Goal: Task Accomplishment & Management: Use online tool/utility

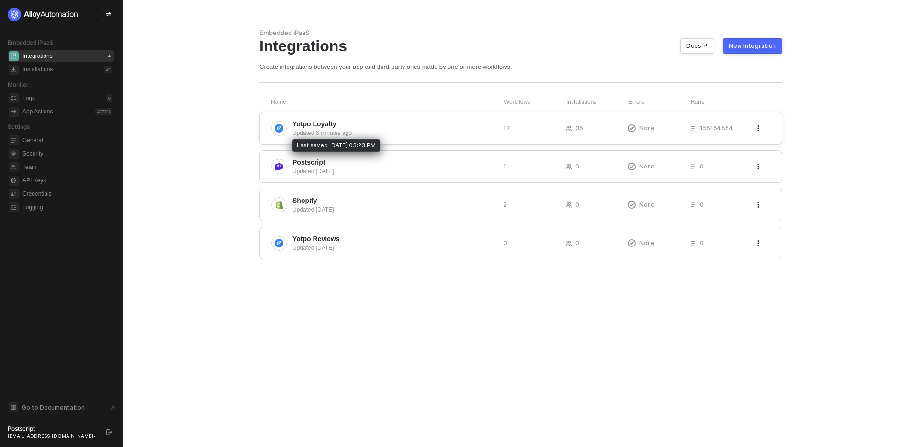
click at [335, 129] on div "Updated 6 minutes ago" at bounding box center [393, 133] width 203 height 9
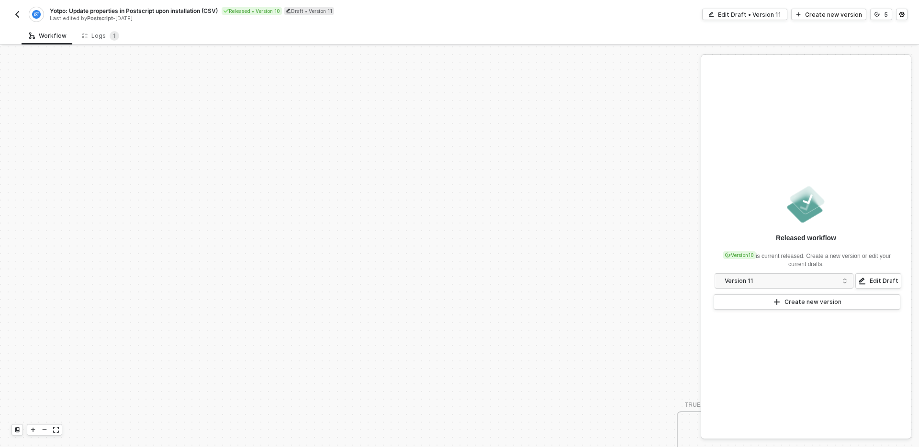
scroll to position [291, 0]
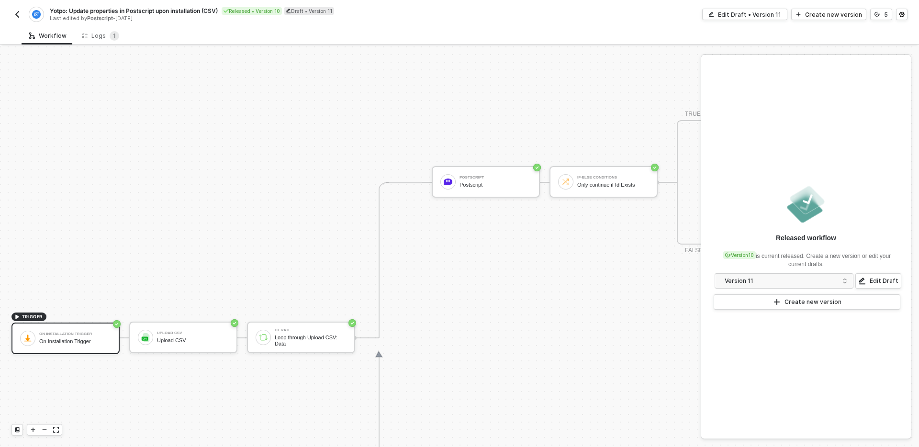
drag, startPoint x: 247, startPoint y: 279, endPoint x: 399, endPoint y: 196, distance: 173.7
click at [400, 196] on div "TRIGGER On Installation Trigger On Installation Trigger Upload CSV Upload CSV I…" at bounding box center [459, 337] width 919 height 1165
drag, startPoint x: 356, startPoint y: 268, endPoint x: 399, endPoint y: 130, distance: 144.1
click at [399, 131] on div "TRIGGER On Installation Trigger On Installation Trigger Upload CSV Upload CSV I…" at bounding box center [459, 337] width 919 height 1165
drag, startPoint x: 573, startPoint y: 295, endPoint x: 388, endPoint y: 271, distance: 186.7
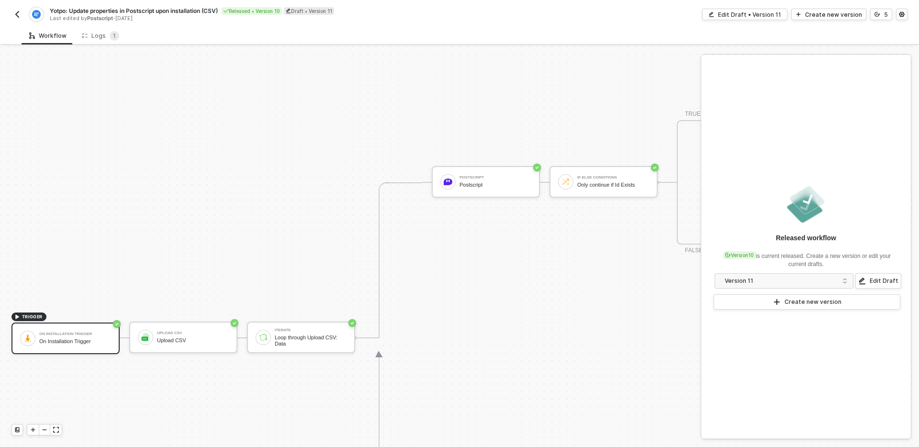
click at [388, 276] on div "Postscript Postscript If-Else Conditions Only continue if Id Exists TRUE Yotpo …" at bounding box center [818, 338] width 927 height 124
click at [465, 192] on div "Postscript Postscript" at bounding box center [486, 182] width 108 height 32
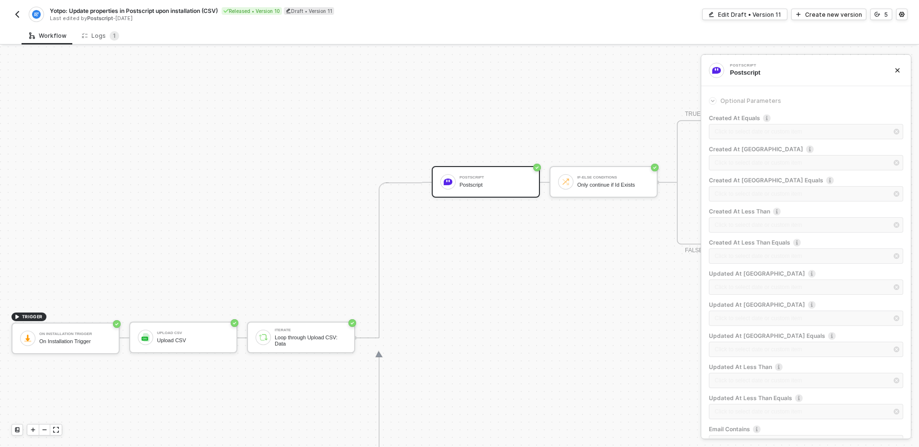
click at [468, 302] on div "Postscript Postscript If-Else Conditions Only continue if Id Exists TRUE Yotpo …" at bounding box center [828, 182] width 793 height 311
click at [906, 14] on button "button" at bounding box center [901, 14] width 11 height 11
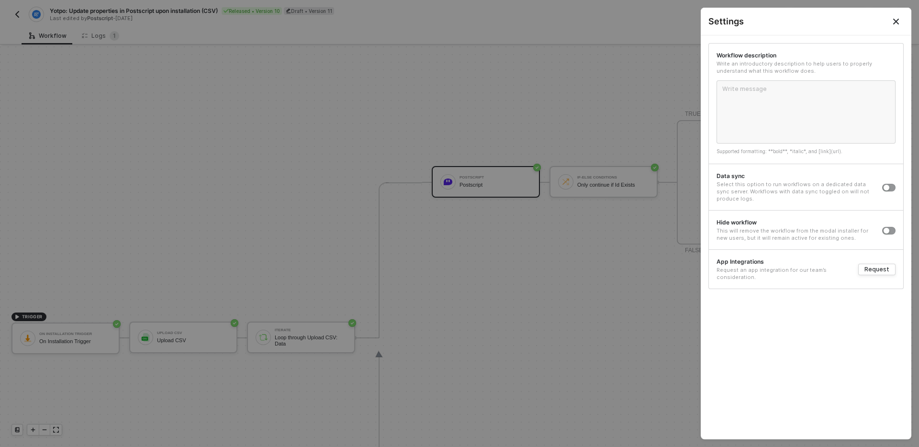
click at [624, 64] on div at bounding box center [459, 223] width 919 height 447
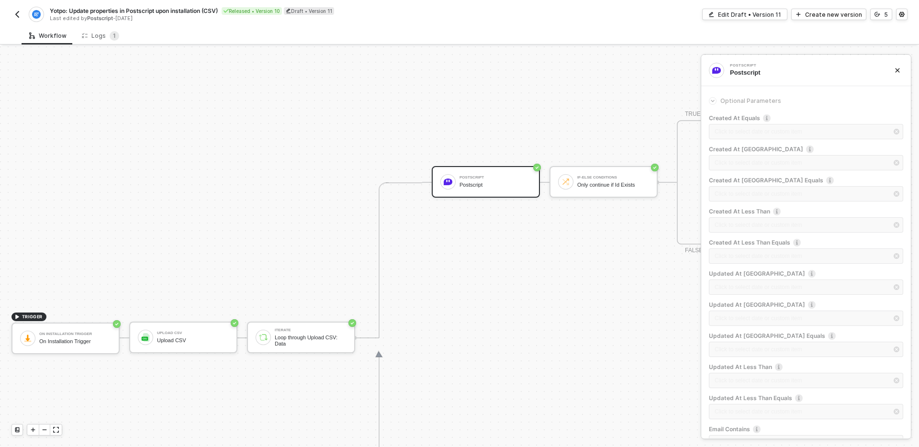
click at [471, 186] on div "Postscript" at bounding box center [495, 185] width 72 height 6
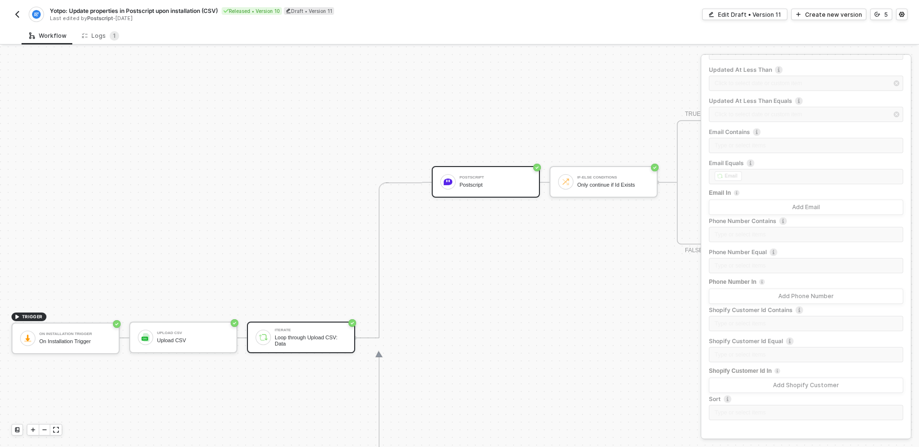
click at [261, 340] on img at bounding box center [263, 337] width 9 height 9
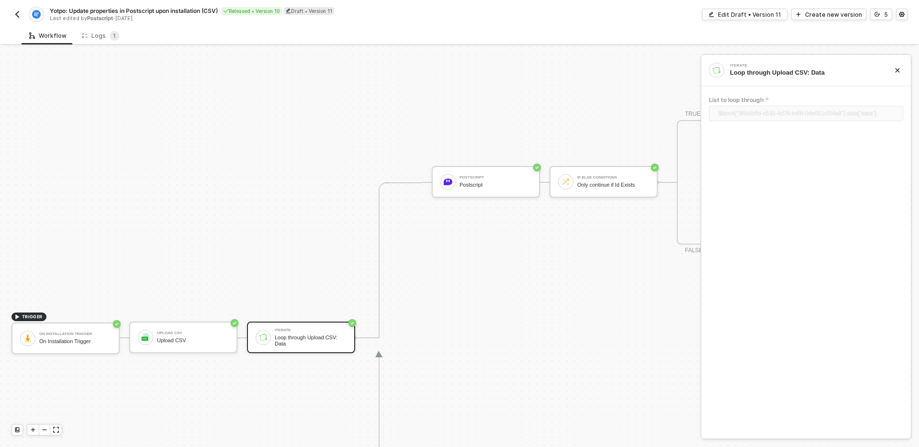
drag, startPoint x: 482, startPoint y: 361, endPoint x: 472, endPoint y: 230, distance: 131.5
click at [472, 230] on div "Postscript Postscript If-Else Conditions Only continue if Id Exists TRUE Yotpo …" at bounding box center [823, 337] width 803 height 311
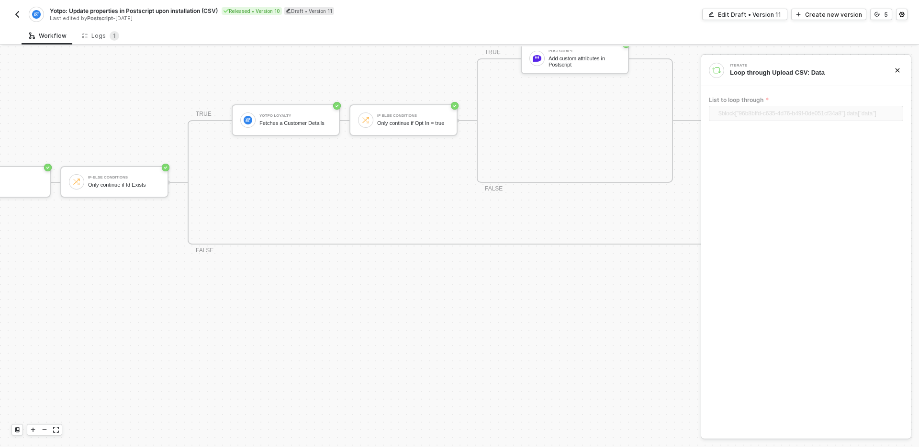
scroll to position [291, 587]
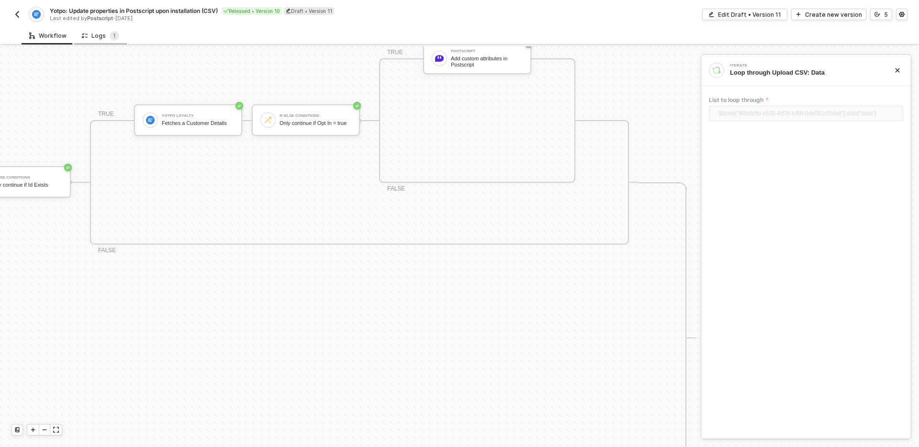
click at [105, 30] on div "Logs 1" at bounding box center [100, 36] width 53 height 18
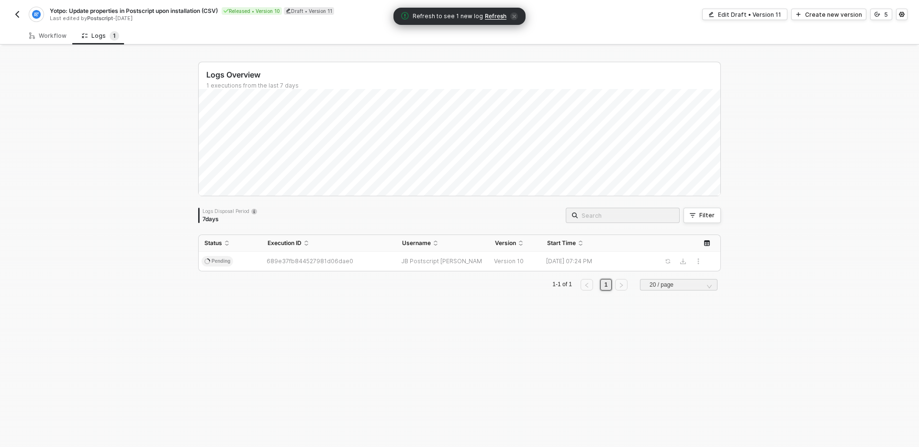
click at [17, 9] on button "button" at bounding box center [16, 14] width 11 height 11
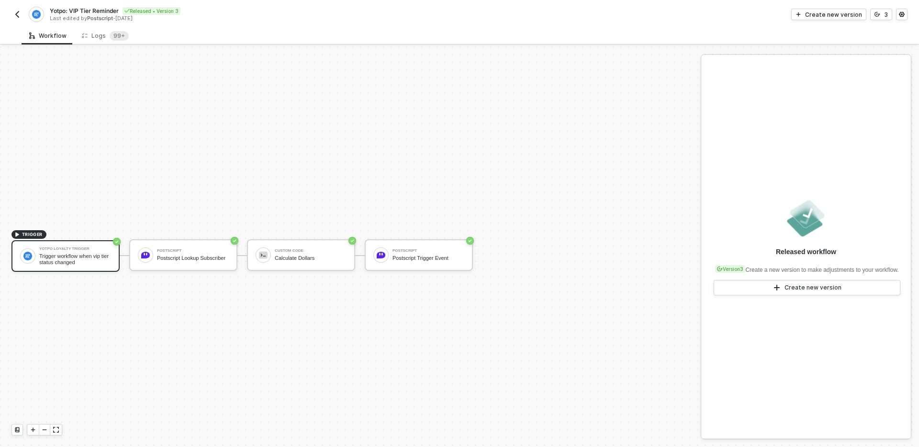
scroll to position [18, 0]
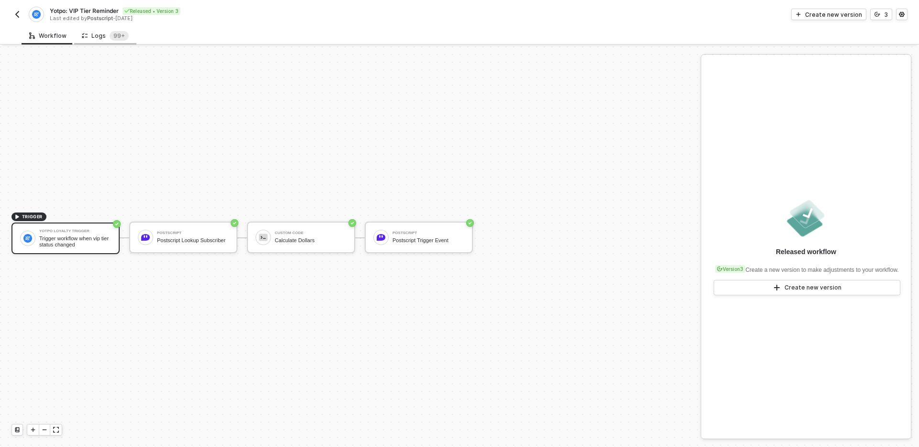
click at [89, 32] on div "Logs 99+" at bounding box center [105, 36] width 47 height 10
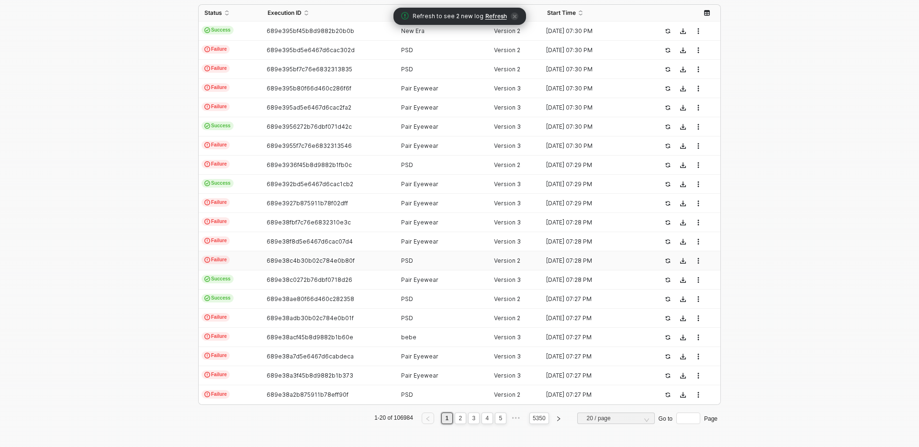
scroll to position [0, 0]
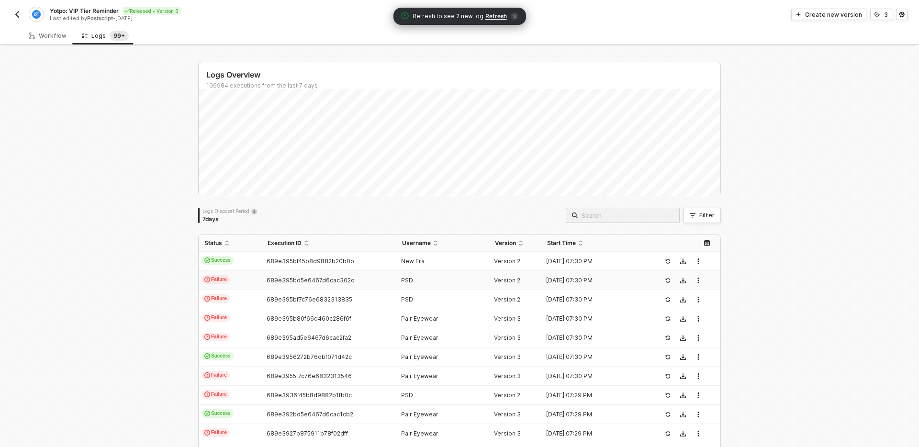
click at [251, 279] on td "Failure" at bounding box center [230, 280] width 63 height 19
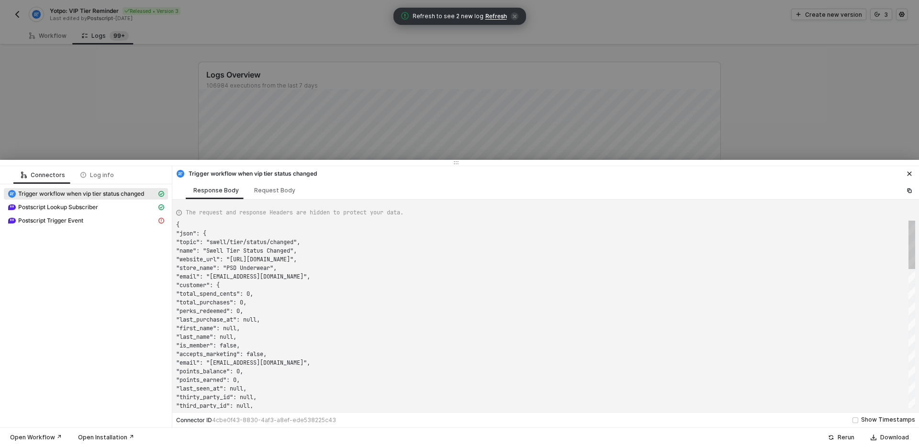
scroll to position [86, 0]
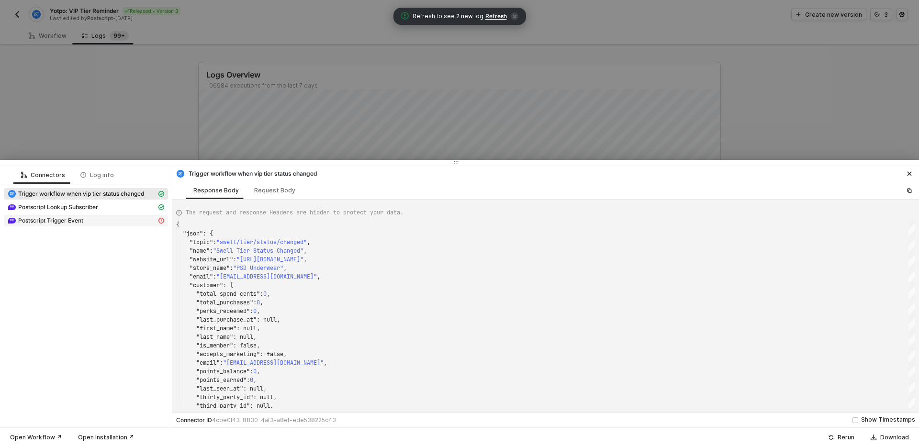
click at [60, 219] on span "Postscript Trigger Event" at bounding box center [50, 221] width 65 height 8
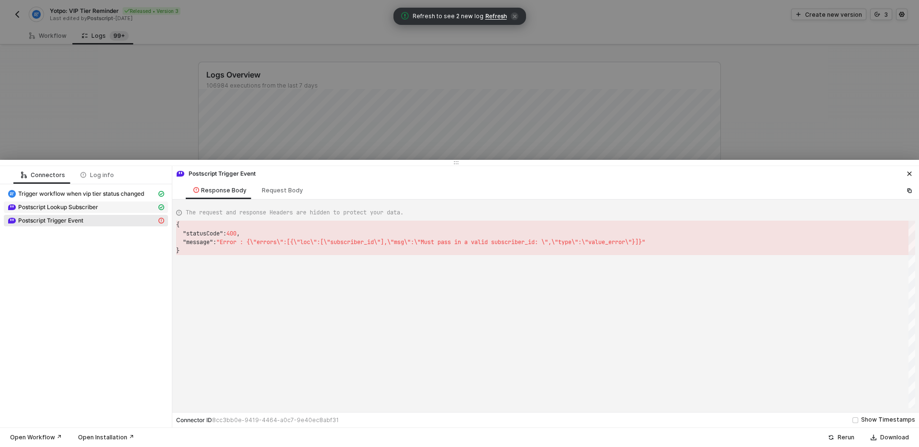
click at [67, 209] on span "Postscript Lookup Subscriber" at bounding box center [58, 207] width 80 height 8
type textarea "{ "json": { "subscribers": [] }, "statusCode": 200, "id": "fb3d6eaa-d887-48cd-9…"
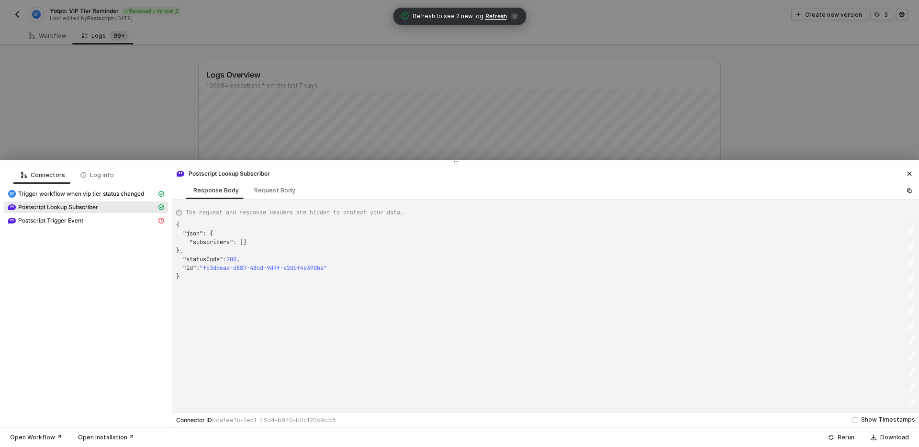
click at [118, 109] on div at bounding box center [459, 223] width 919 height 447
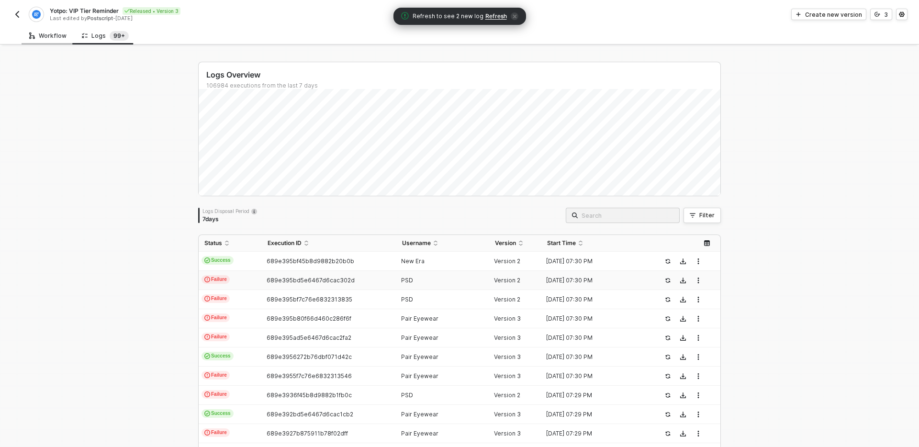
click at [53, 37] on div "Workflow" at bounding box center [47, 36] width 37 height 8
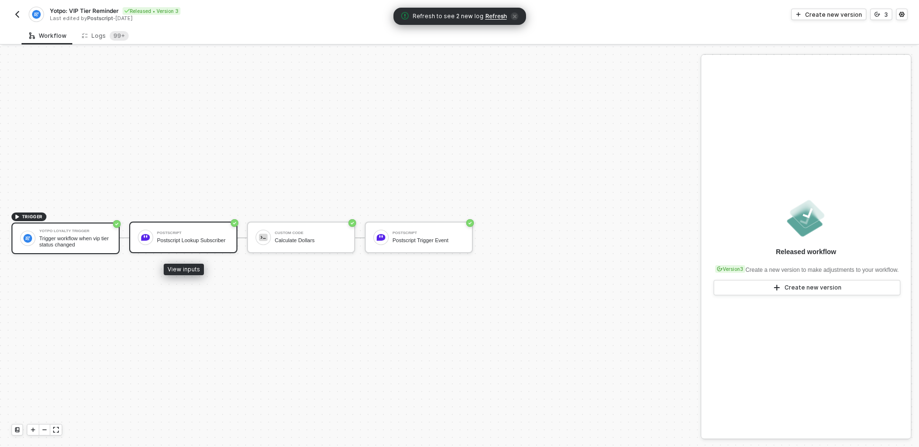
click at [189, 237] on div "Postscript Lookup Subscriber" at bounding box center [193, 240] width 72 height 6
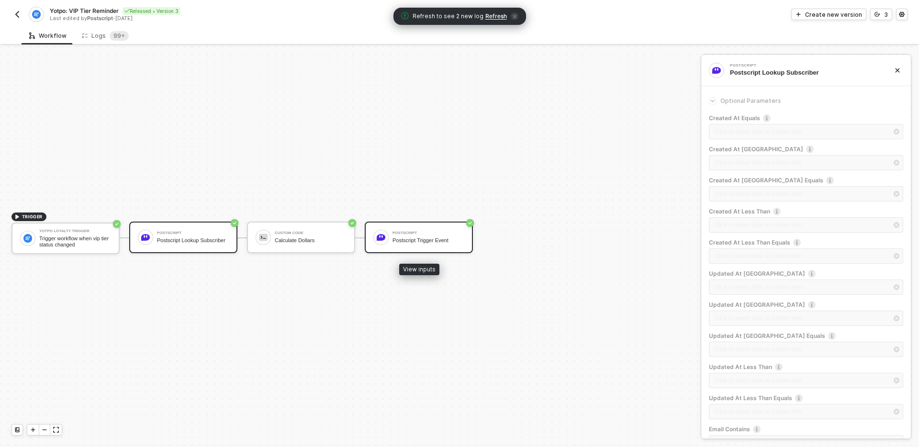
click at [438, 235] on div "Postscript Postscript Trigger Event" at bounding box center [428, 237] width 72 height 18
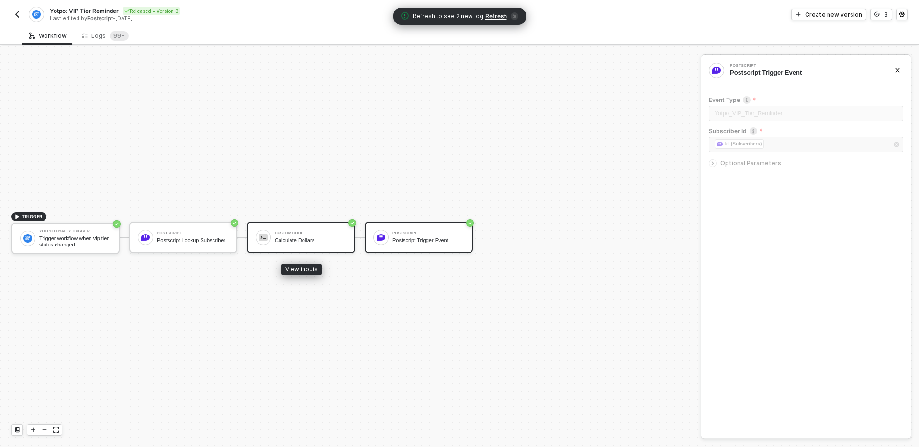
click at [286, 232] on div "Custom Code" at bounding box center [311, 233] width 72 height 4
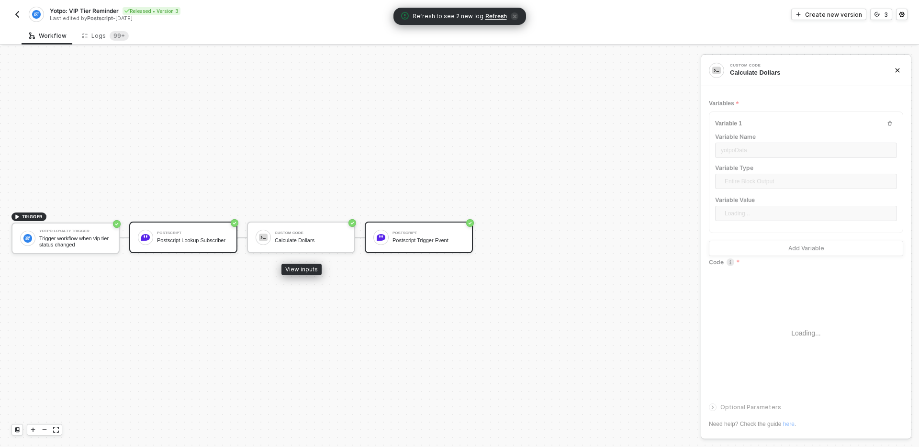
type textarea "resolve({ dollarsNext: inputData?.yotpoData?.vip_stats_needed_next?.amount_cent…"
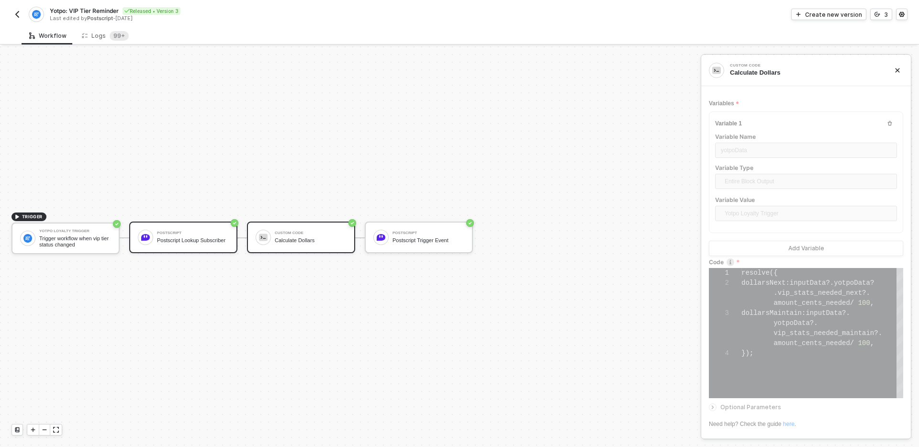
click at [195, 240] on div "Postscript Lookup Subscriber" at bounding box center [193, 240] width 72 height 6
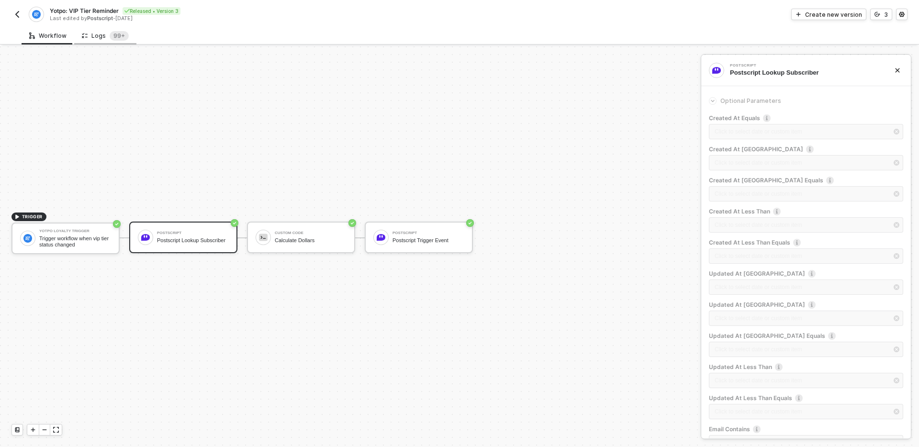
click at [96, 35] on div "Logs 99+" at bounding box center [105, 36] width 47 height 10
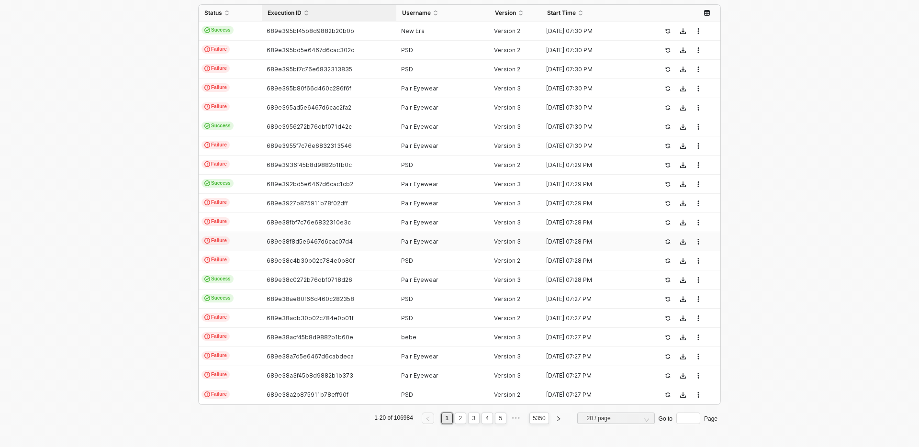
scroll to position [0, 0]
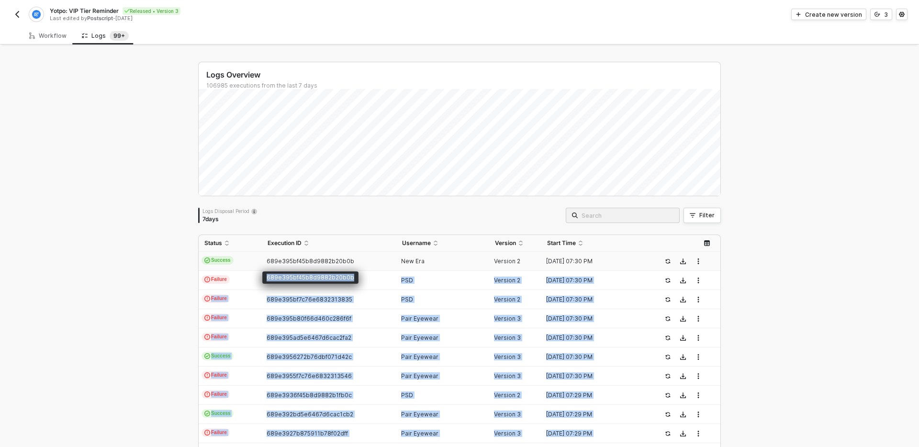
drag, startPoint x: 269, startPoint y: 275, endPoint x: 273, endPoint y: 283, distance: 9.0
click at [273, 283] on body "Alloy Yotpo: VIP Tier Reminder Released • Version 3 Last edited by Postscript -…" at bounding box center [459, 223] width 919 height 447
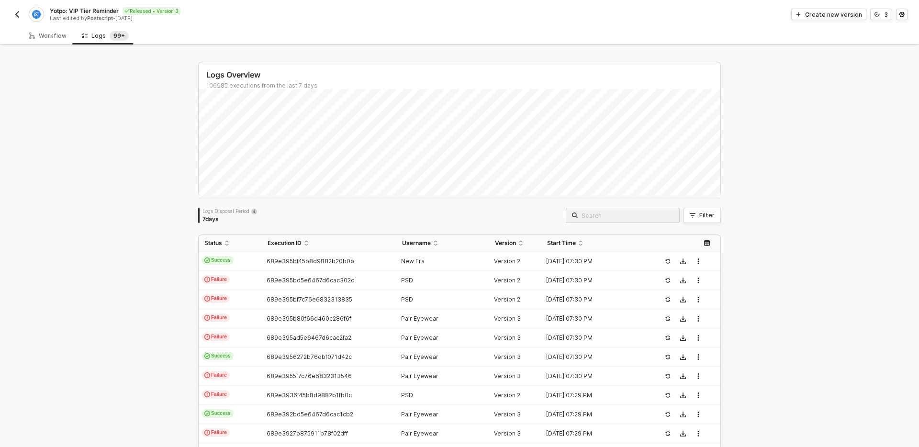
click at [108, 282] on div "Logs Overview 106985 executions from the last 7 days Logs Disposal Period 7 day…" at bounding box center [459, 361] width 919 height 631
click at [286, 277] on span "689e395bd5e6467d6cac302d" at bounding box center [311, 280] width 88 height 7
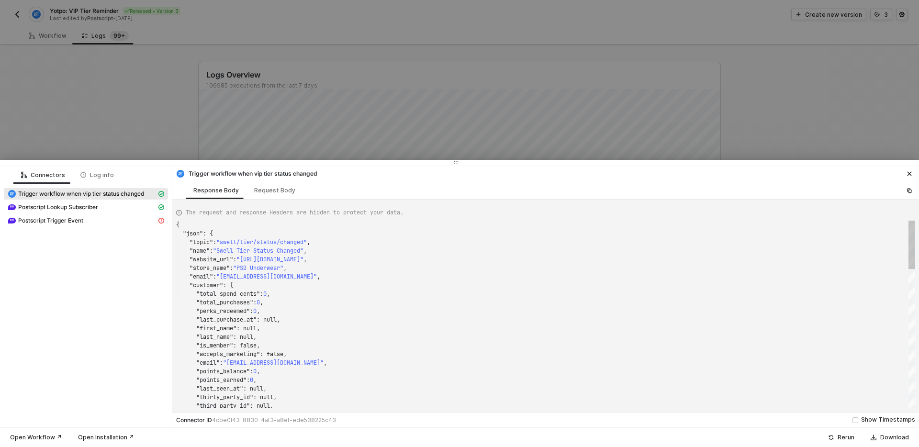
scroll to position [86, 0]
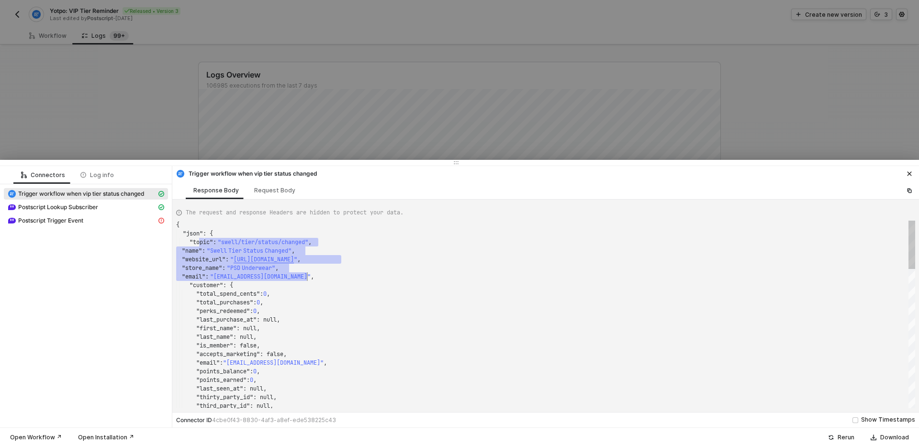
click at [233, 285] on span ": {" at bounding box center [228, 285] width 10 height 8
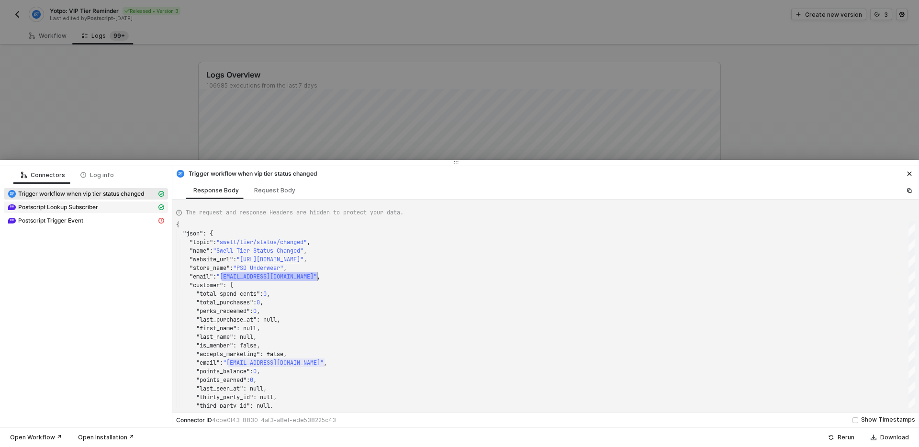
click at [69, 202] on span "Postscript Lookup Subscriber" at bounding box center [86, 206] width 164 height 11
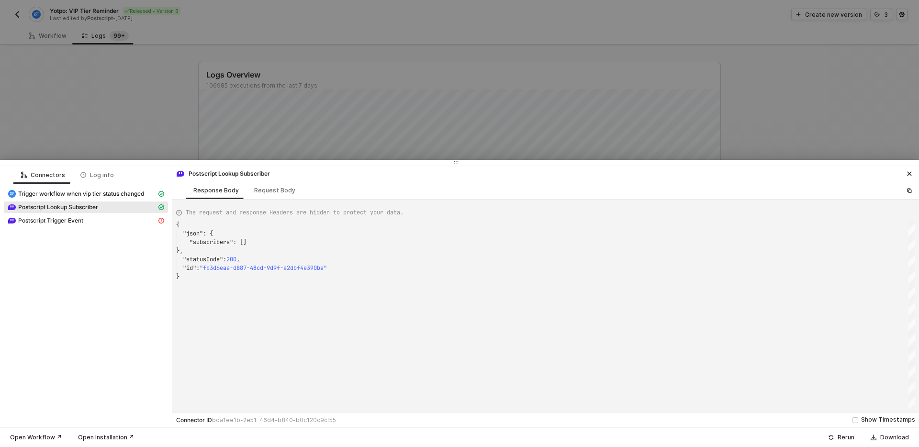
scroll to position [0, 0]
click at [90, 217] on div "Postscript Trigger Event" at bounding box center [82, 220] width 149 height 9
type textarea "{ "statusCode": 400, "message": "Error : {\"errors\":[{\"loc\":[\"subscriber_id…"
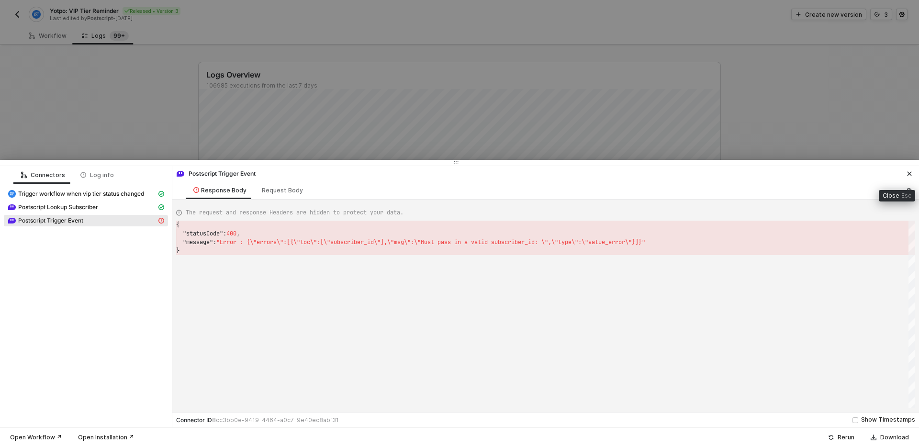
click at [911, 170] on button "button" at bounding box center [909, 173] width 11 height 11
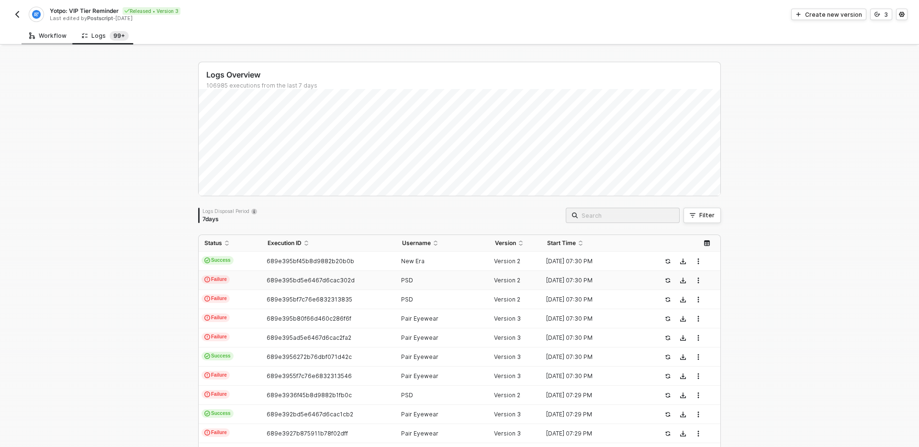
click at [41, 38] on div "Workflow" at bounding box center [47, 36] width 37 height 8
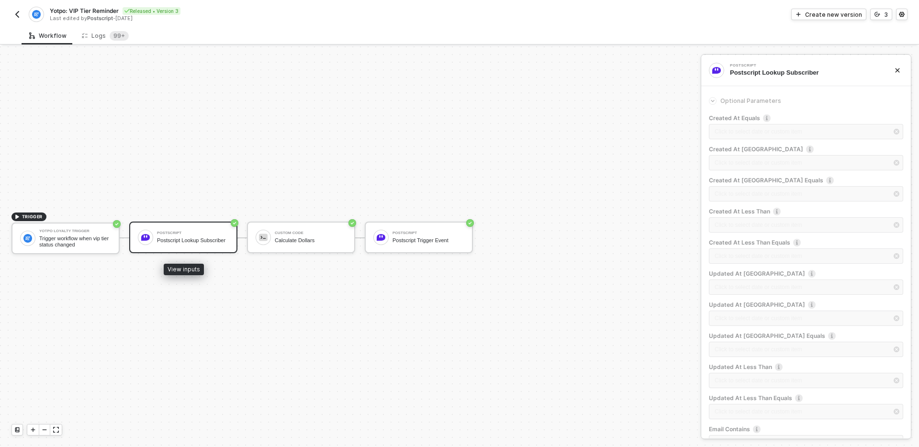
click at [179, 231] on div "Postscript" at bounding box center [193, 233] width 72 height 4
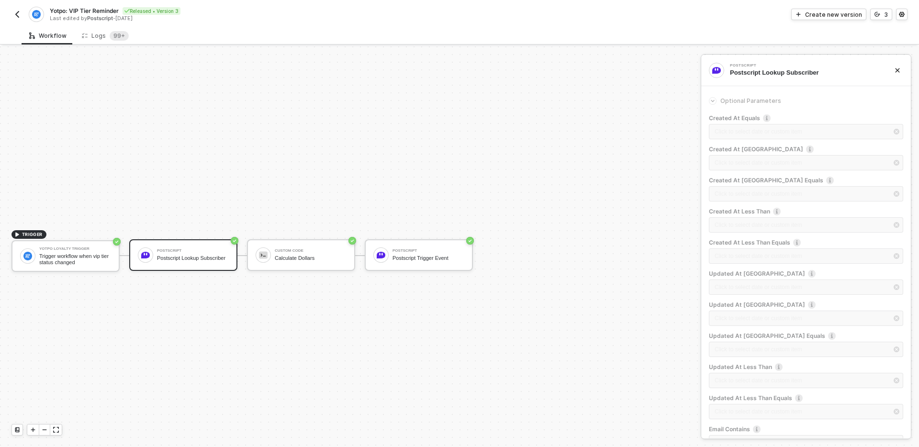
scroll to position [297, 0]
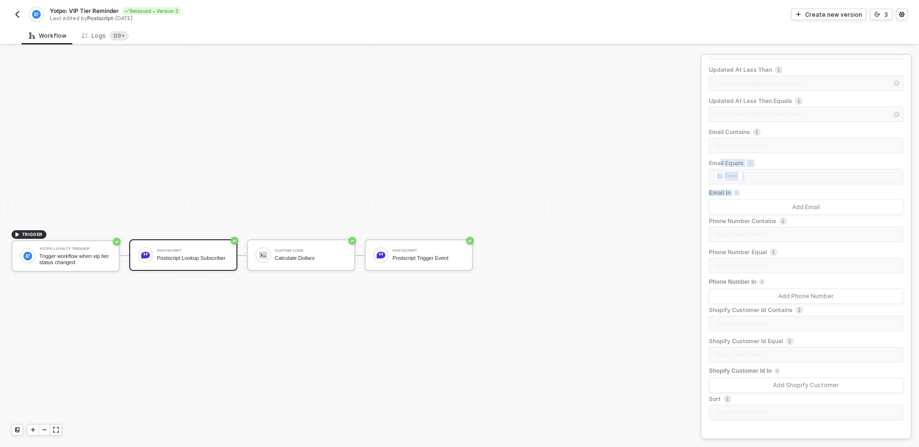
drag, startPoint x: 721, startPoint y: 160, endPoint x: 743, endPoint y: 204, distance: 49.2
click at [743, 204] on div "Created At Equals Click to select date or custom item ﻿ Created At Greater Than…" at bounding box center [806, 121] width 194 height 609
click at [613, 200] on div "TRIGGER Yotpo Loyalty Trigger Trigger workflow when vip tier status changed Pos…" at bounding box center [348, 255] width 696 height 418
click at [316, 264] on div "Custom Code Calculate Dollars" at bounding box center [311, 255] width 72 height 18
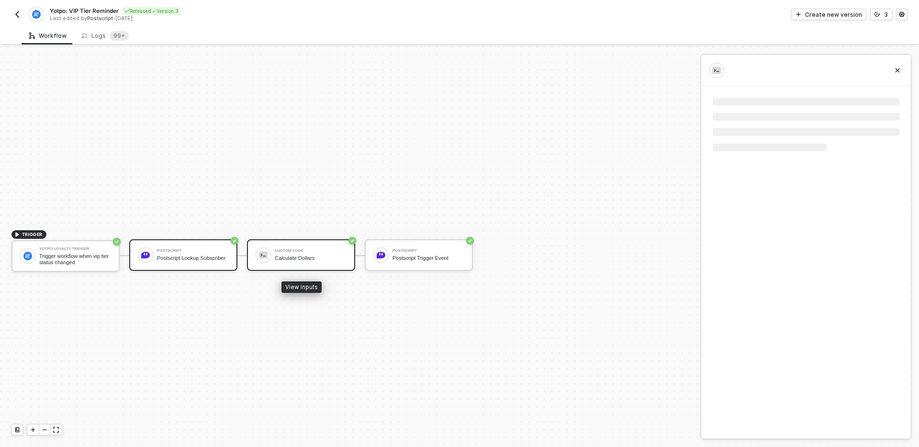
scroll to position [0, 0]
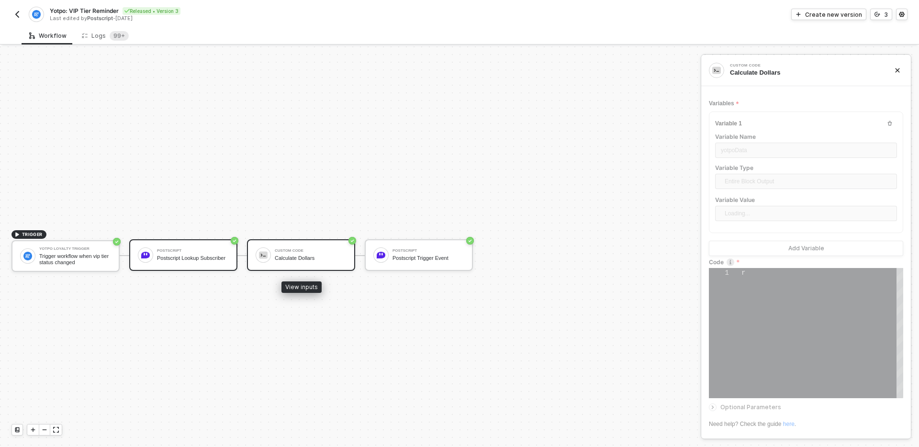
type textarea "resolve({ dollarsNext: inputData?.yotpoData?.vip_stats_needed_next?.amount_cent…"
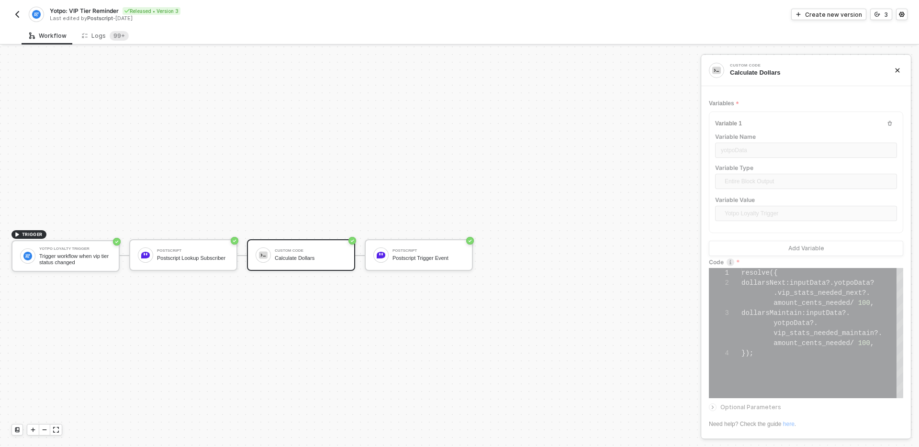
click at [17, 15] on img "button" at bounding box center [17, 15] width 8 height 8
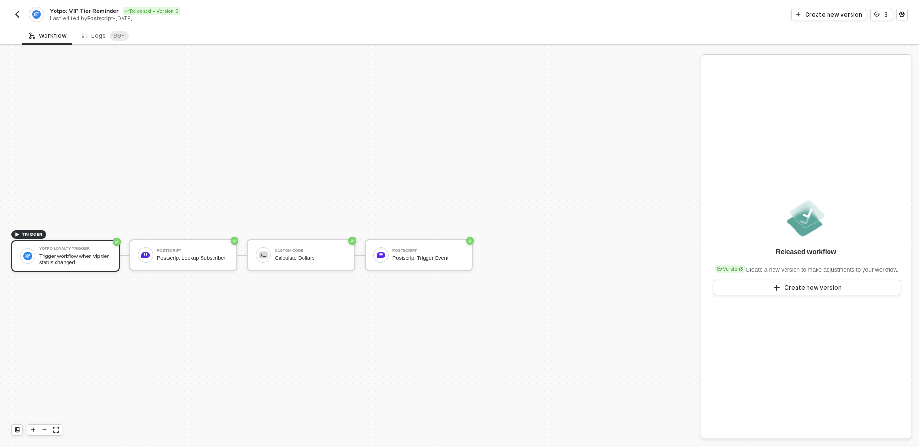
scroll to position [18, 0]
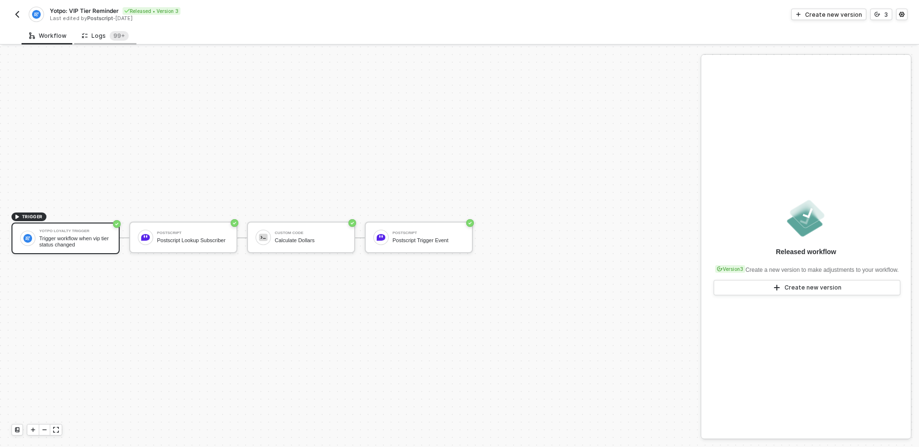
click at [102, 36] on div "Logs 99+" at bounding box center [105, 36] width 47 height 10
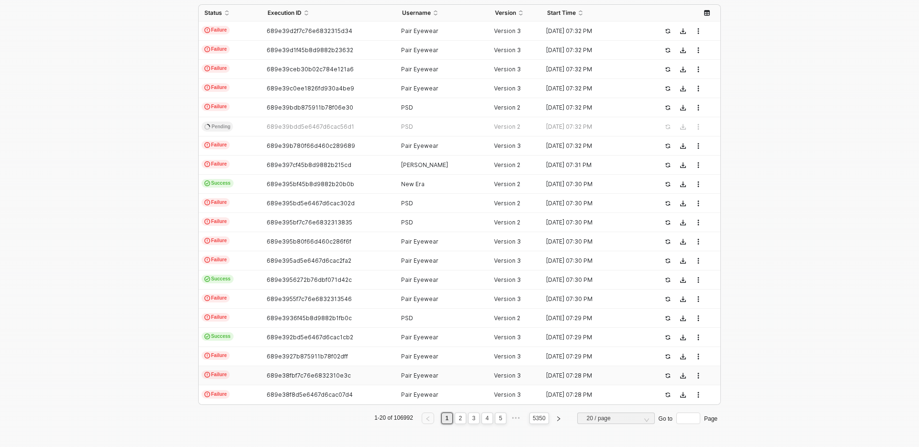
scroll to position [0, 0]
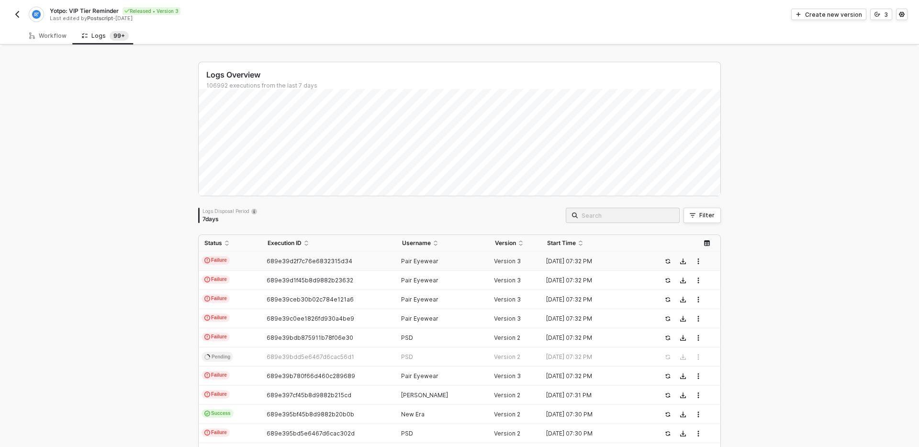
click at [285, 260] on span "689e39d2f7c76e6832315d34" at bounding box center [310, 260] width 86 height 7
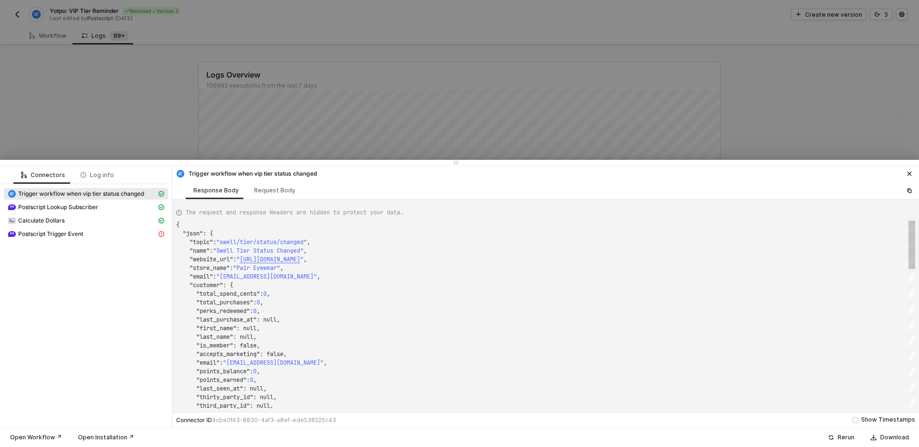
scroll to position [86, 0]
click at [286, 147] on div at bounding box center [459, 223] width 919 height 447
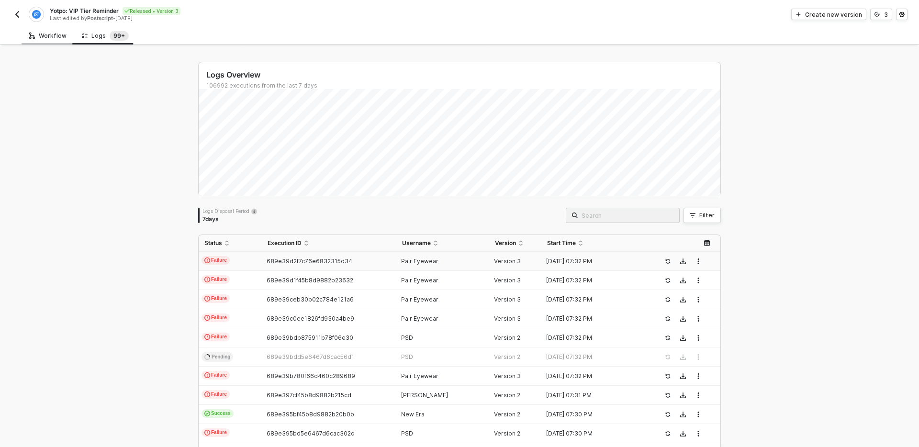
click at [52, 35] on div "Workflow" at bounding box center [47, 36] width 37 height 8
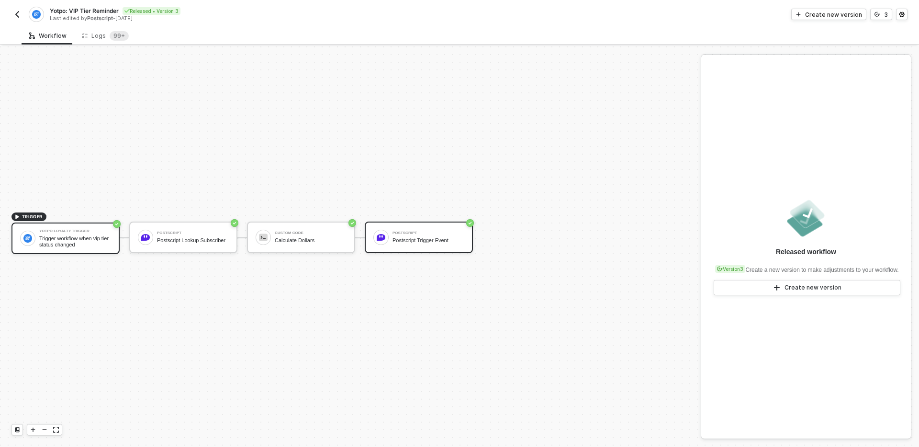
click at [403, 230] on div "Postscript Postscript Trigger Event" at bounding box center [428, 237] width 72 height 18
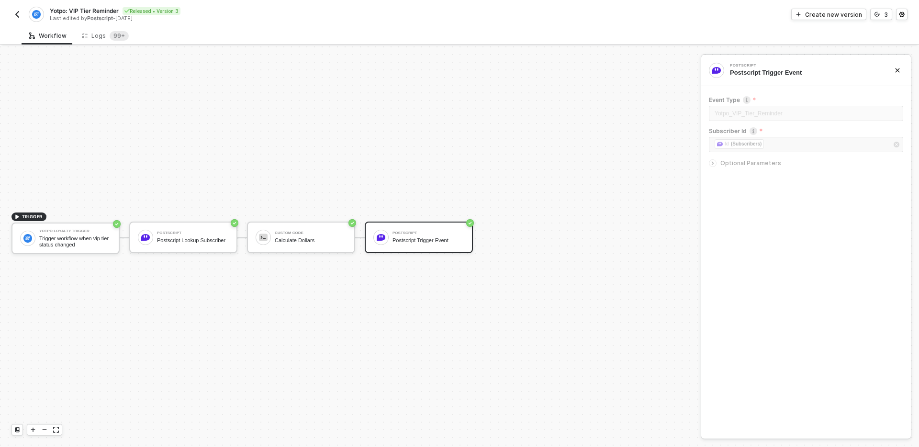
click at [715, 166] on div at bounding box center [714, 163] width 11 height 11
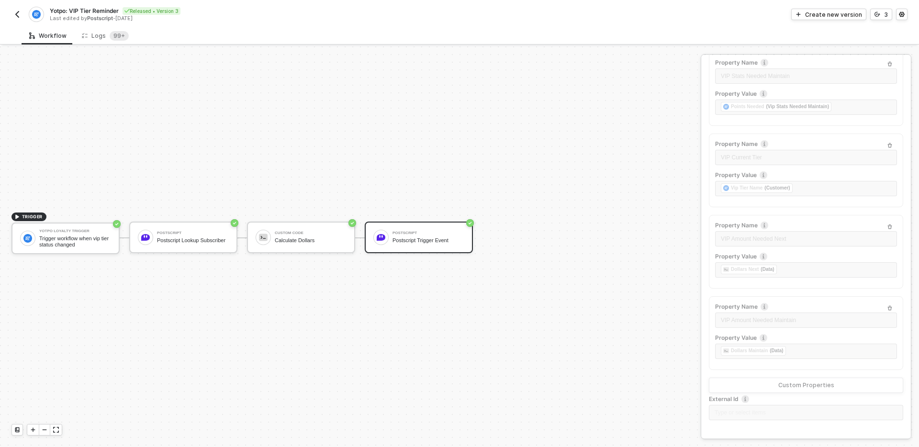
scroll to position [0, 0]
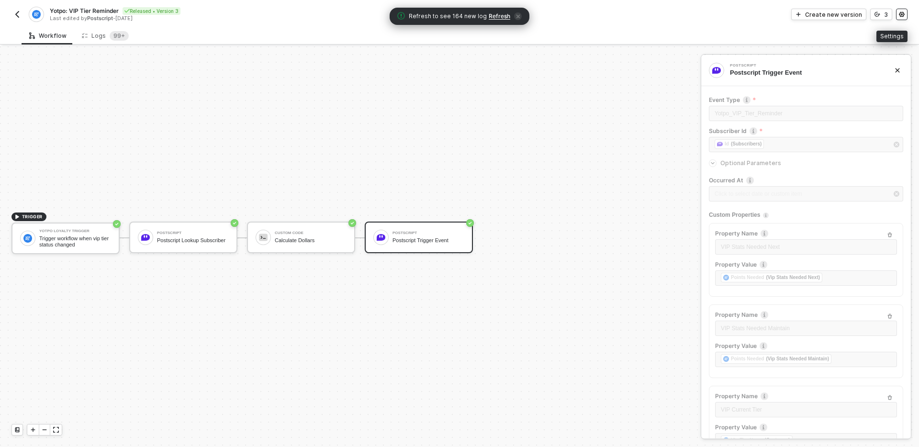
click at [897, 14] on button "button" at bounding box center [901, 14] width 11 height 11
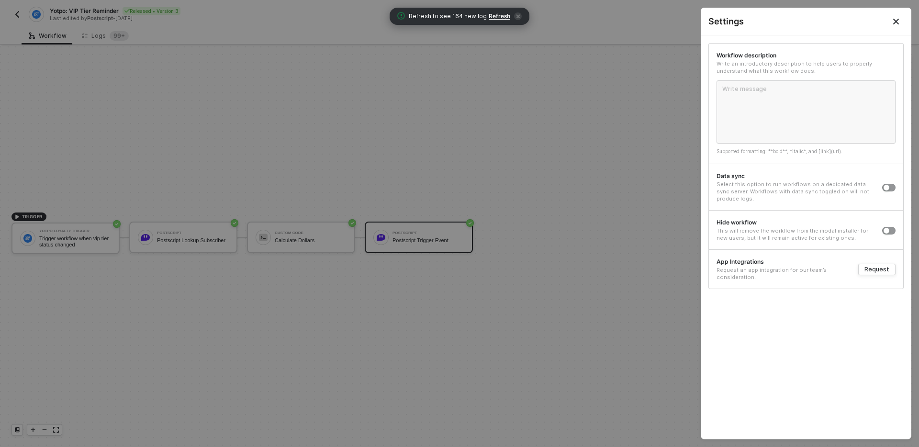
click at [892, 20] on icon "Close" at bounding box center [896, 22] width 8 height 8
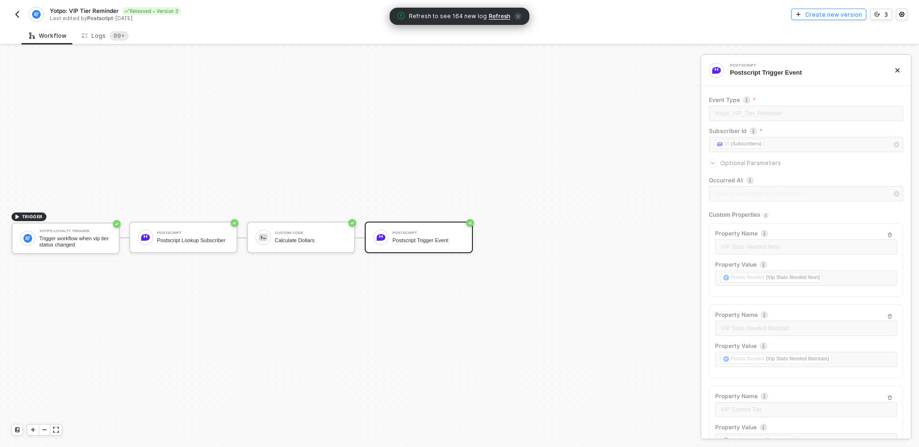
click at [838, 15] on div "Create new version" at bounding box center [833, 15] width 57 height 8
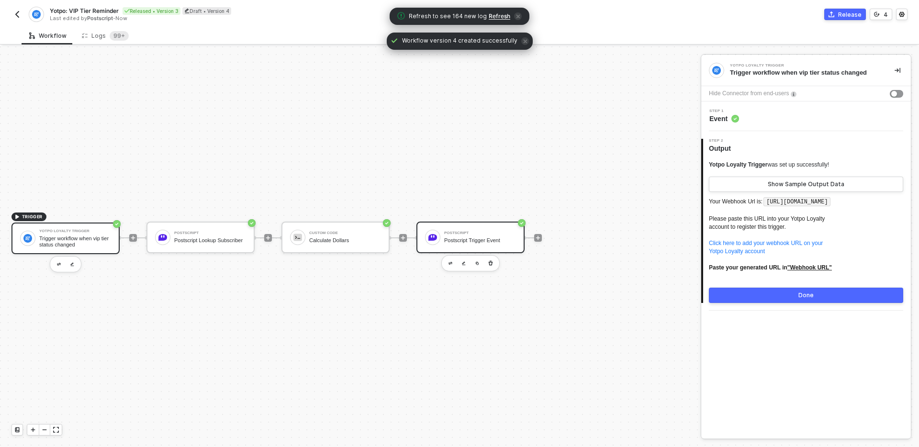
click at [457, 230] on div "Postscript Postscript Trigger Event" at bounding box center [480, 237] width 72 height 18
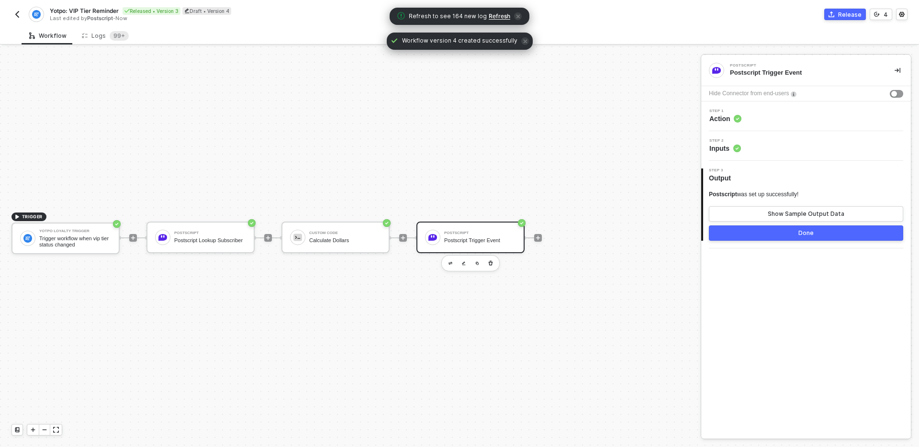
click at [724, 120] on span "Action" at bounding box center [725, 119] width 32 height 10
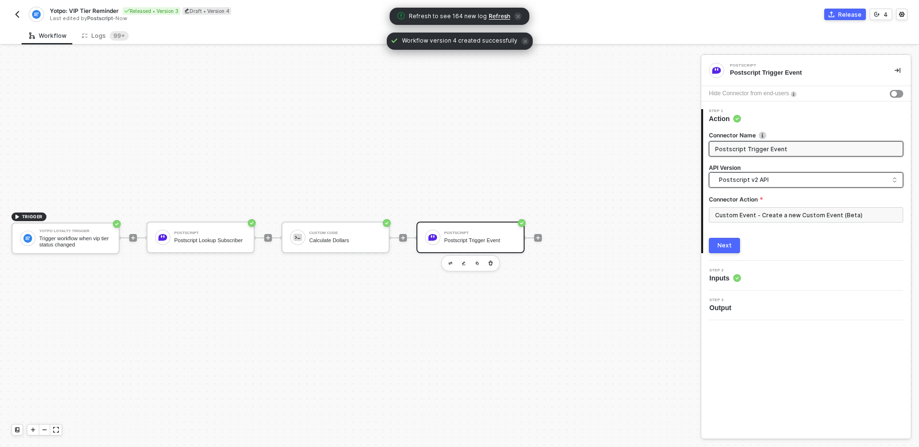
click at [761, 178] on span "Postscript v2 API" at bounding box center [808, 180] width 178 height 11
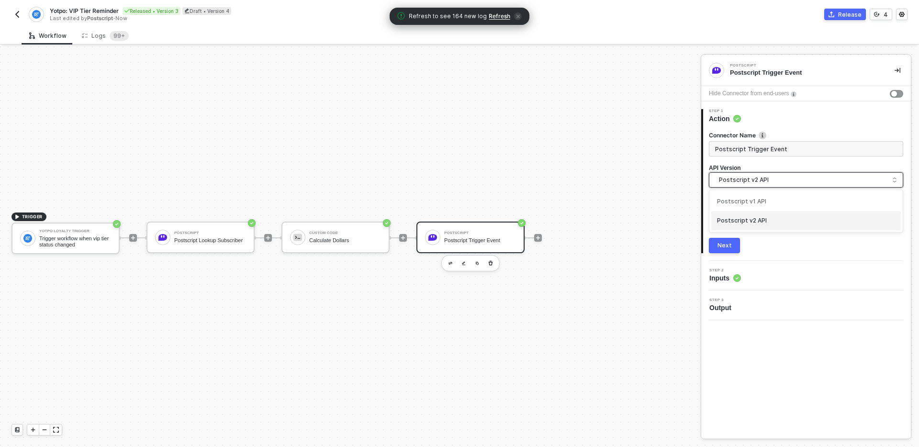
click at [774, 252] on div "Next" at bounding box center [806, 245] width 194 height 15
click at [732, 278] on span "Inputs" at bounding box center [725, 278] width 32 height 10
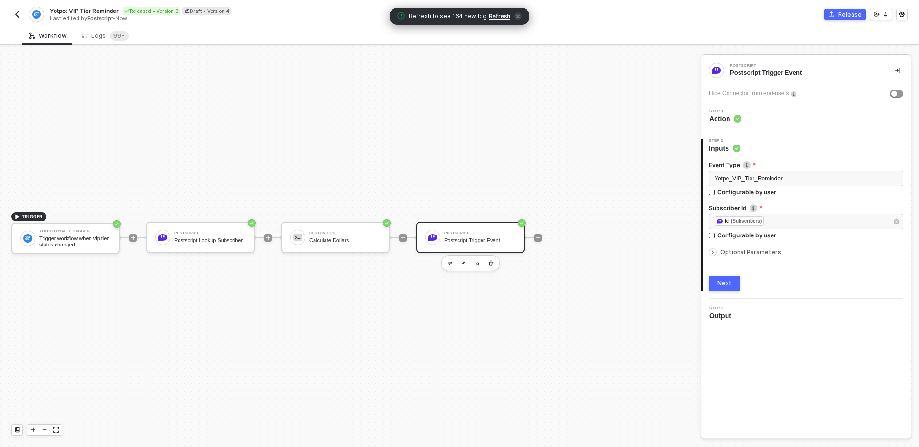
click at [750, 122] on div "Step 1 Action" at bounding box center [806, 116] width 207 height 14
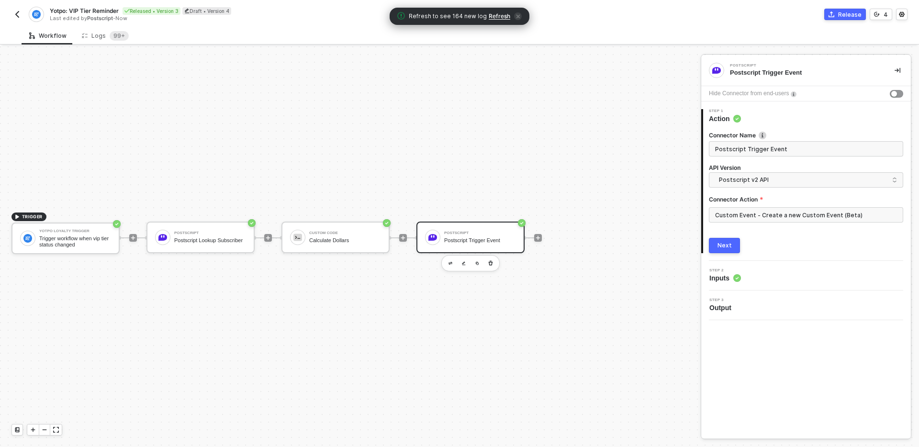
click at [750, 282] on div "Step 2 Inputs" at bounding box center [806, 275] width 207 height 14
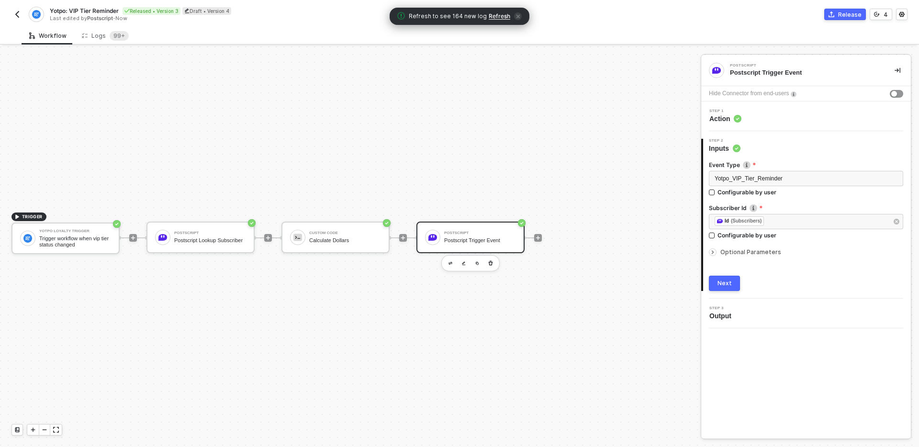
click at [744, 248] on span "Optional Parameters" at bounding box center [750, 251] width 61 height 7
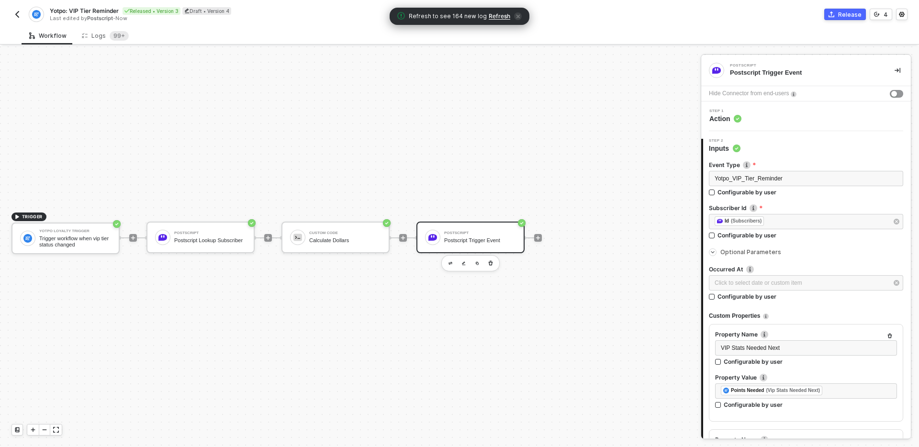
click at [16, 15] on img "button" at bounding box center [17, 15] width 8 height 8
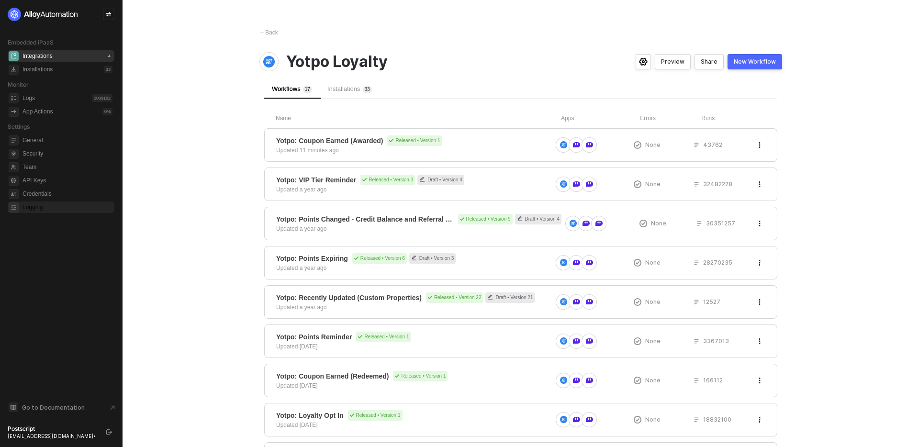
click at [80, 203] on span "Logging" at bounding box center [67, 206] width 90 height 11
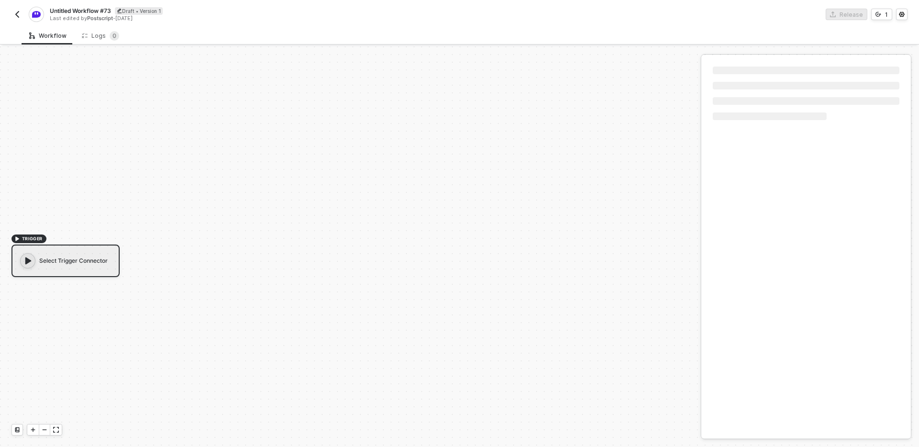
scroll to position [18, 0]
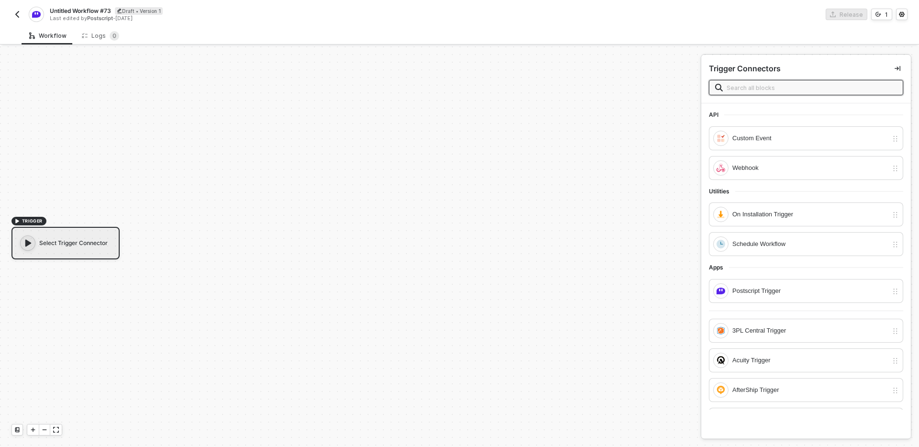
click at [14, 15] on img "button" at bounding box center [17, 15] width 8 height 8
